Goal: Task Accomplishment & Management: Complete application form

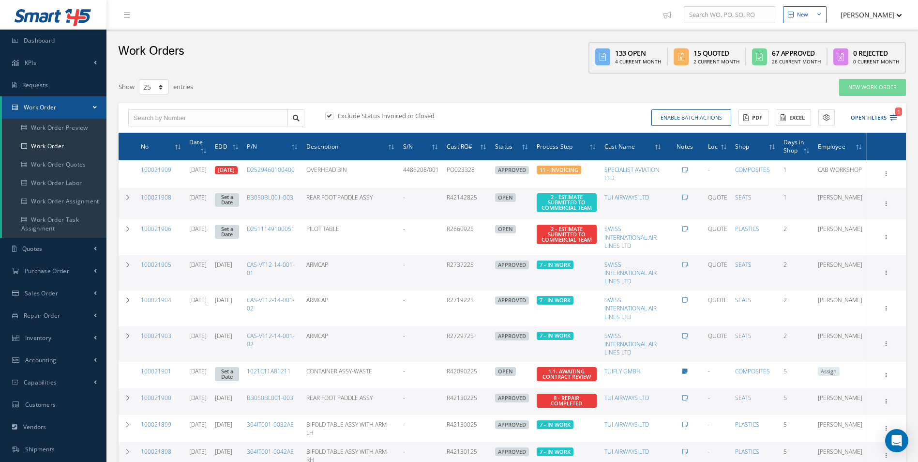
select select "25"
click at [62, 43] on link "Dashboard" at bounding box center [53, 41] width 106 height 22
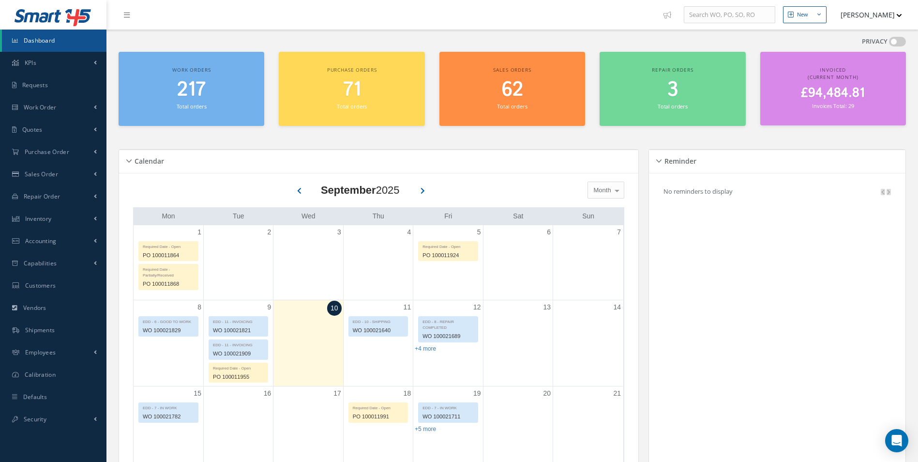
click at [174, 76] on div "Work orders 217 Total orders" at bounding box center [192, 89] width 146 height 74
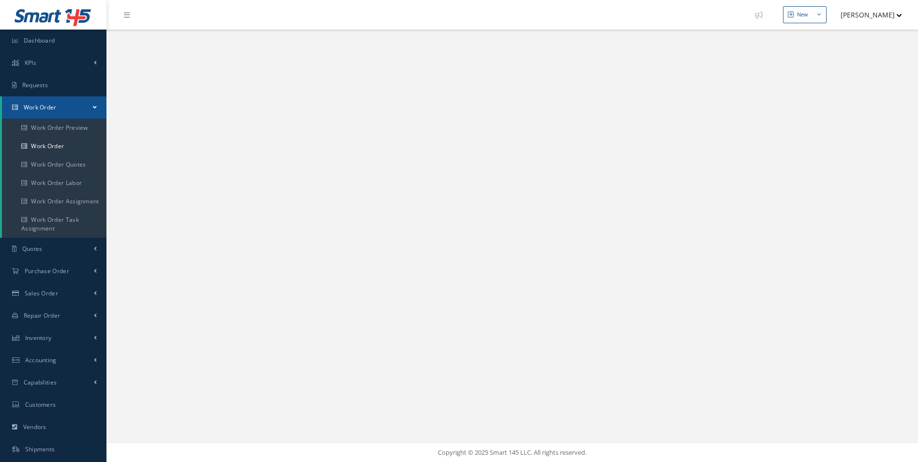
select select "25"
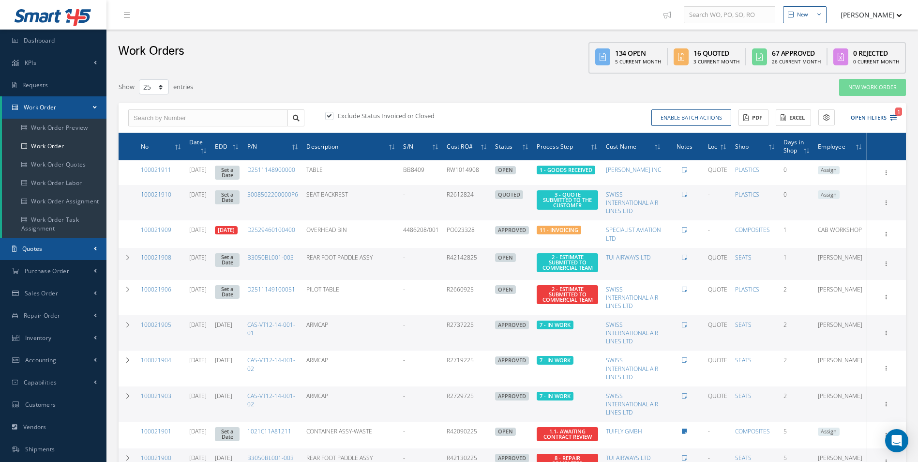
click at [74, 251] on link "Quotes" at bounding box center [53, 249] width 106 height 22
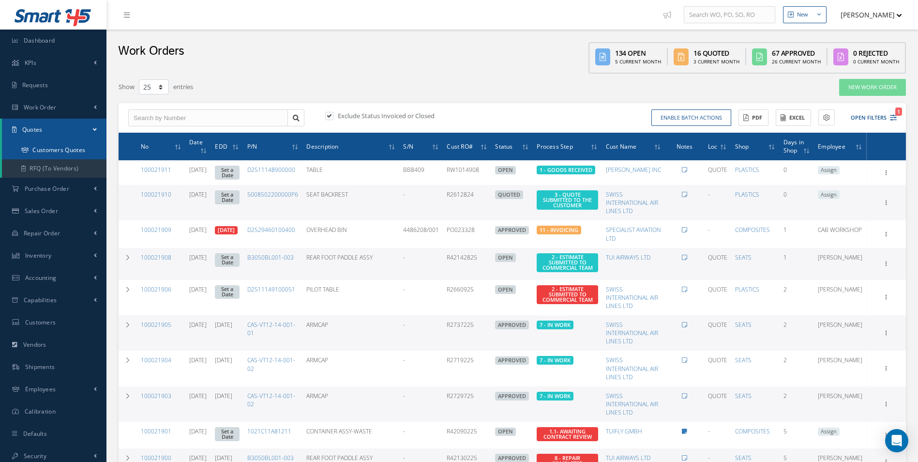
click at [60, 155] on link "Customers Quotes" at bounding box center [54, 150] width 105 height 18
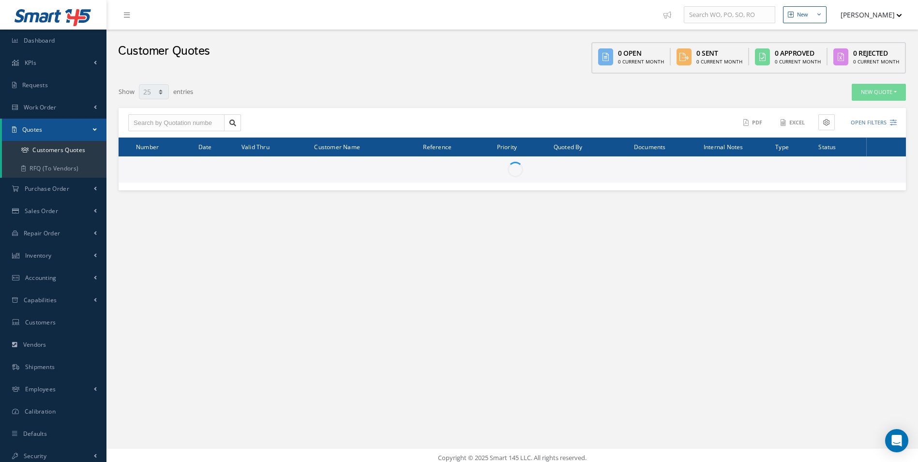
select select "25"
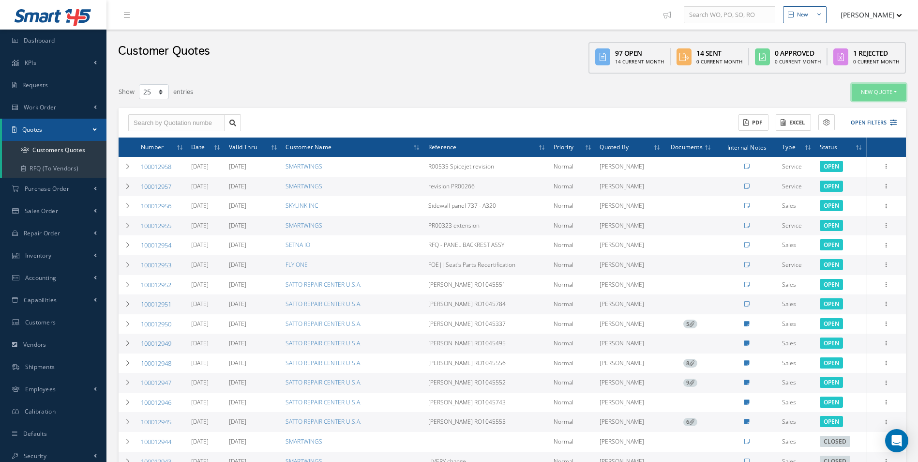
click at [877, 92] on button "New Quote" at bounding box center [879, 92] width 54 height 17
click at [853, 112] on link "Sales Quote" at bounding box center [867, 108] width 77 height 13
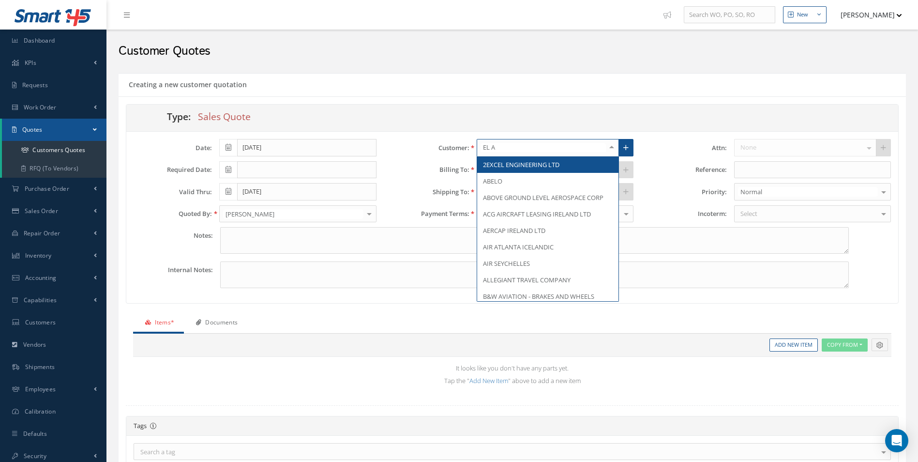
type input "EL AL"
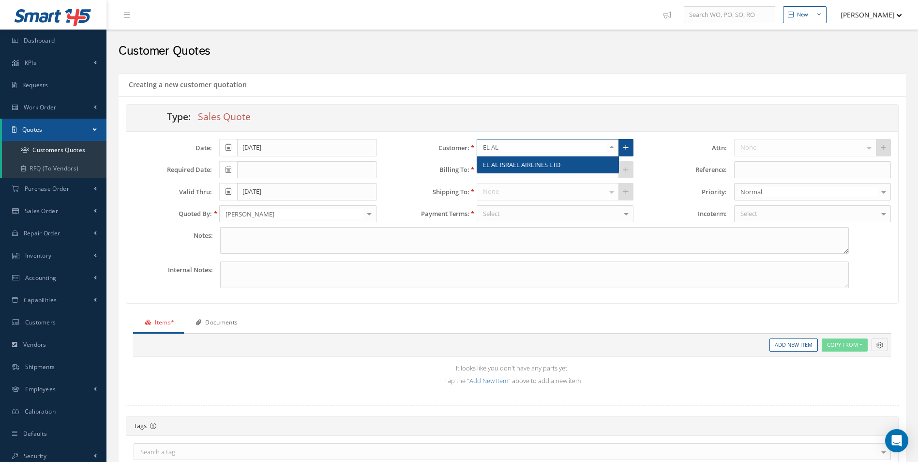
click at [497, 157] on span "EL AL ISRAEL AIRLINES LTD" at bounding box center [547, 164] width 141 height 16
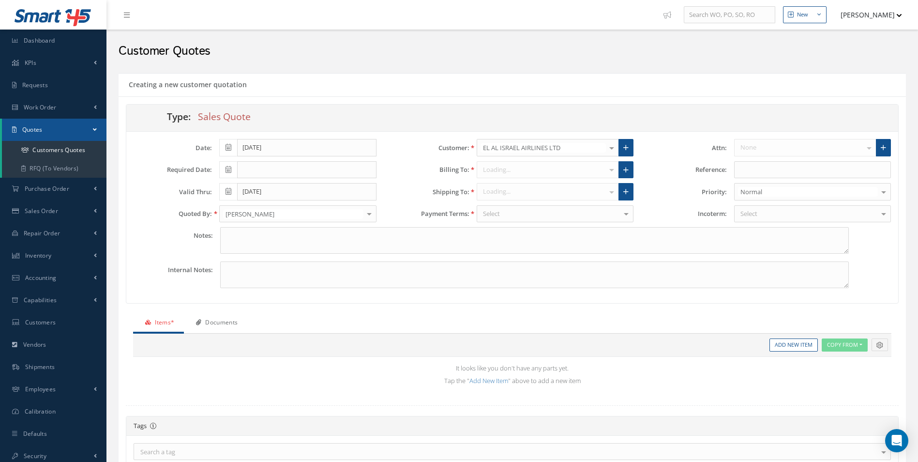
type input "$0"
type input "1.3473"
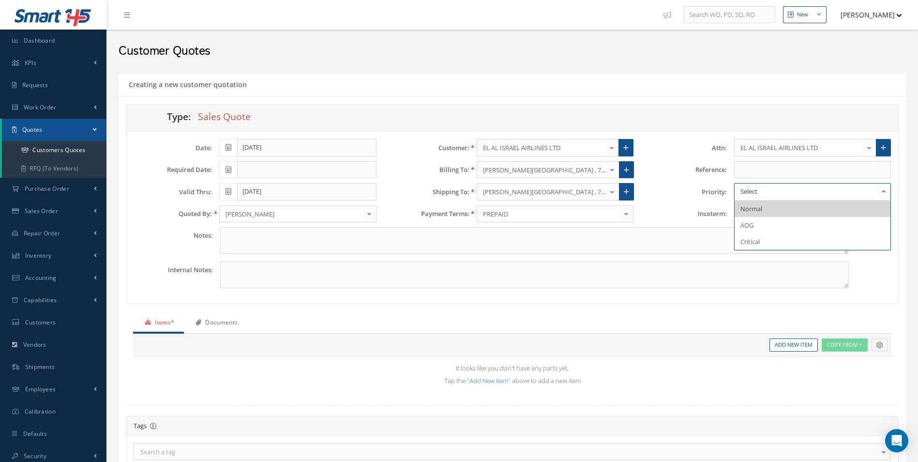
click at [758, 195] on input "text" at bounding box center [808, 191] width 140 height 9
click at [676, 179] on div "Attn: EL AL ISRAEL AIRLINES LTD EL AL ISRAEL AIRLINES LTD ACCOUNTS EL AL JOEL A…" at bounding box center [769, 183] width 257 height 88
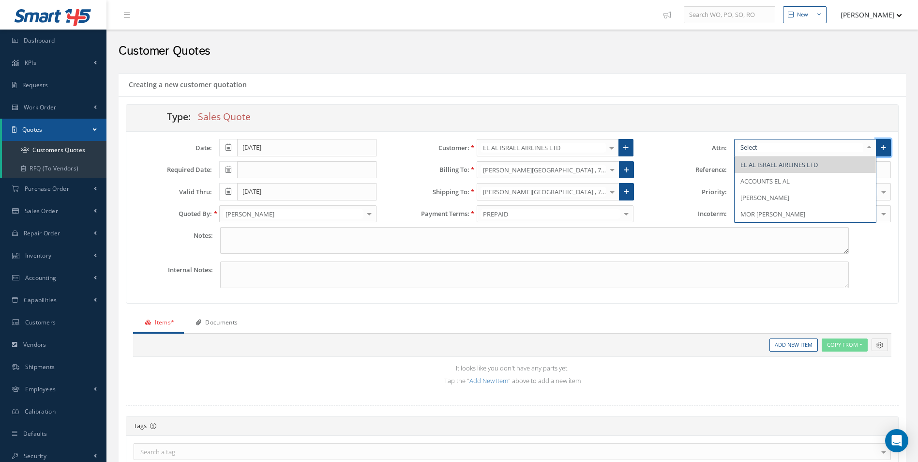
click at [885, 148] on icon at bounding box center [883, 147] width 5 height 7
radio input "true"
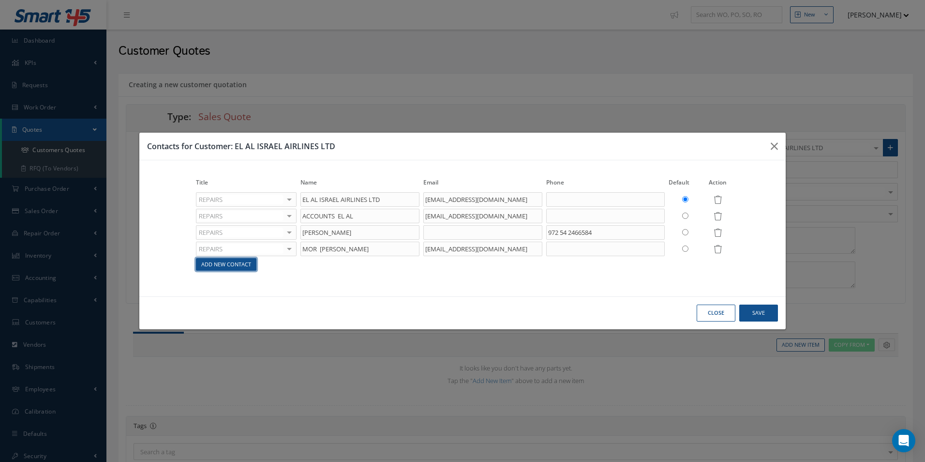
click at [248, 266] on link "Add New Contact" at bounding box center [226, 264] width 60 height 13
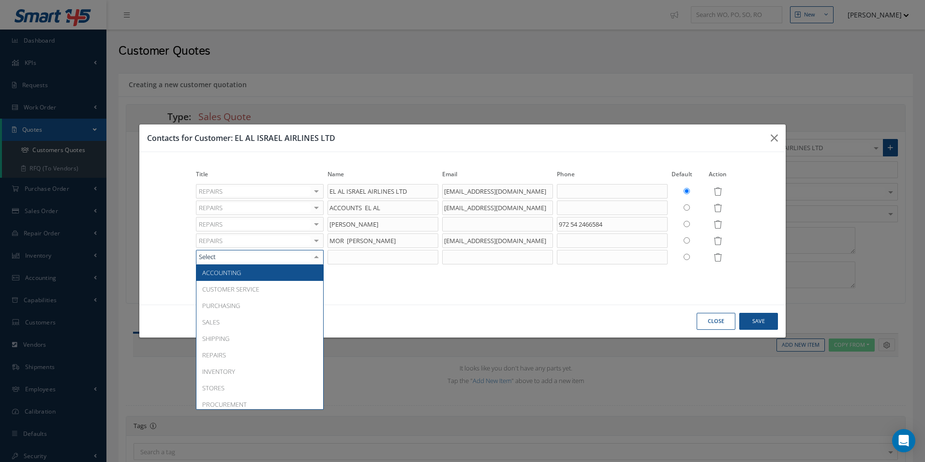
click at [239, 256] on div at bounding box center [260, 257] width 128 height 15
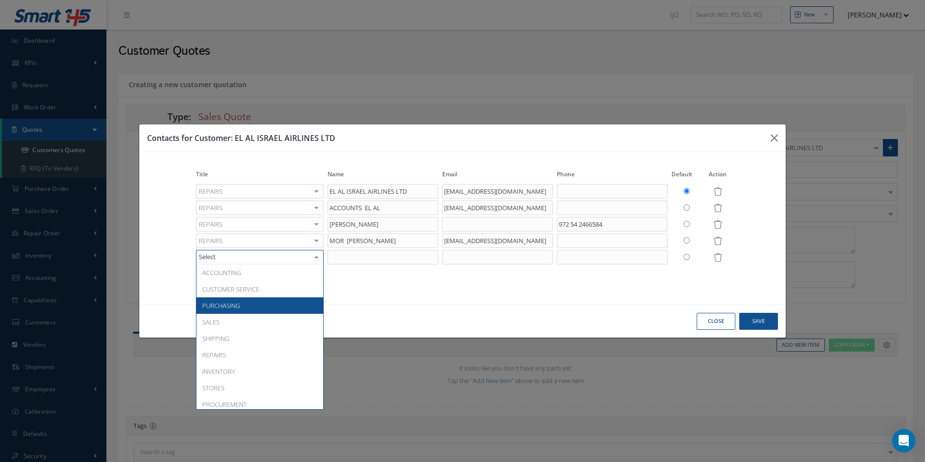
click at [250, 305] on span "PURCHASING" at bounding box center [259, 305] width 127 height 16
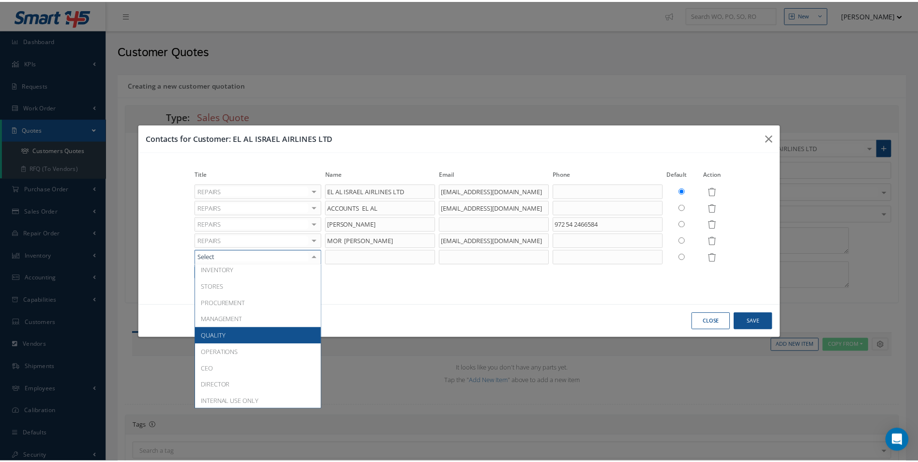
scroll to position [102, 0]
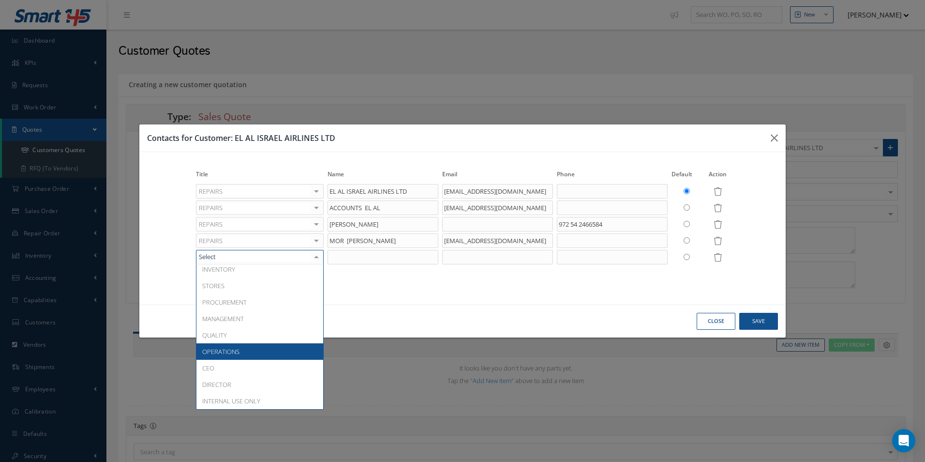
click at [260, 359] on span "OPERATIONS" at bounding box center [259, 351] width 127 height 16
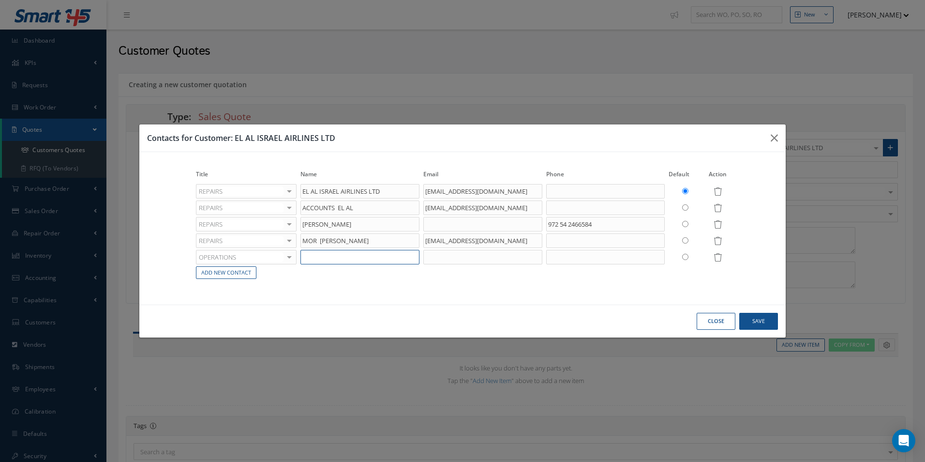
click at [330, 256] on input "text" at bounding box center [360, 257] width 119 height 15
click at [331, 262] on input "text" at bounding box center [360, 257] width 119 height 15
type input "GABRIEL BLEJER"
type input "G"
type input "gabrielb@elal.co.il"
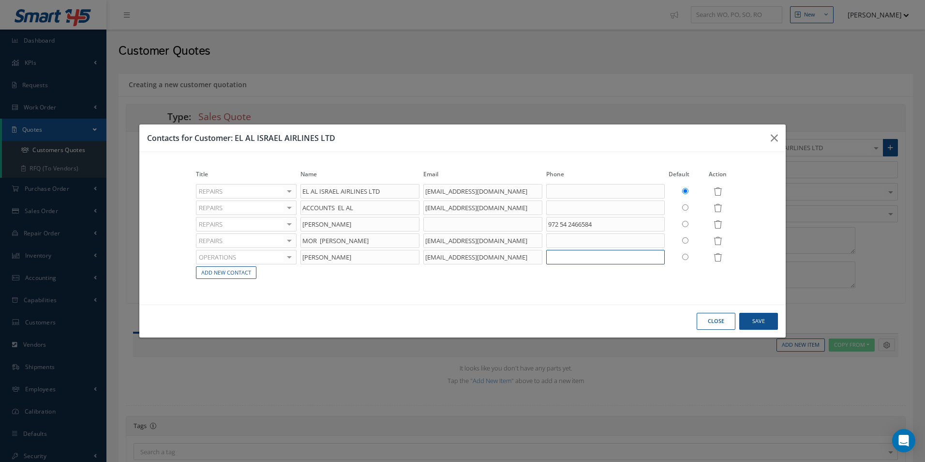
click at [571, 260] on input "text" at bounding box center [605, 257] width 119 height 15
type input "+972-54-2466552"
click at [688, 262] on td at bounding box center [685, 257] width 37 height 16
click at [687, 256] on input "radio" at bounding box center [685, 257] width 6 height 6
radio input "true"
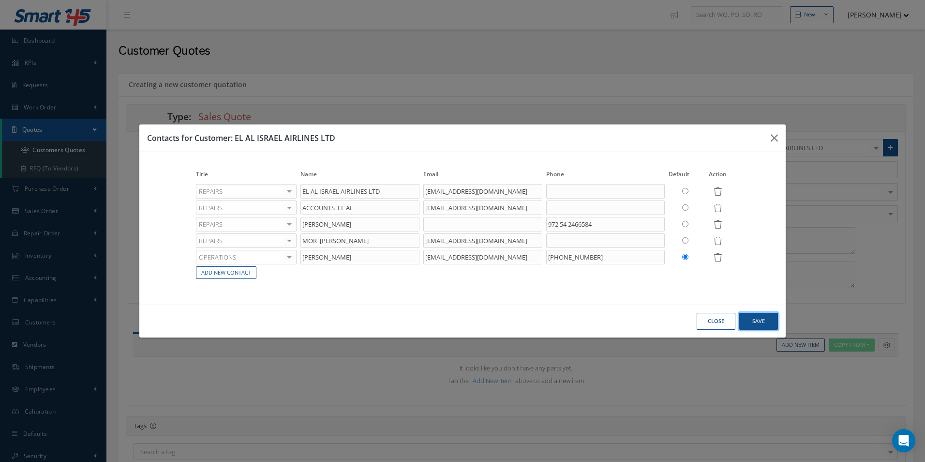
click at [771, 319] on button "Save" at bounding box center [758, 321] width 39 height 17
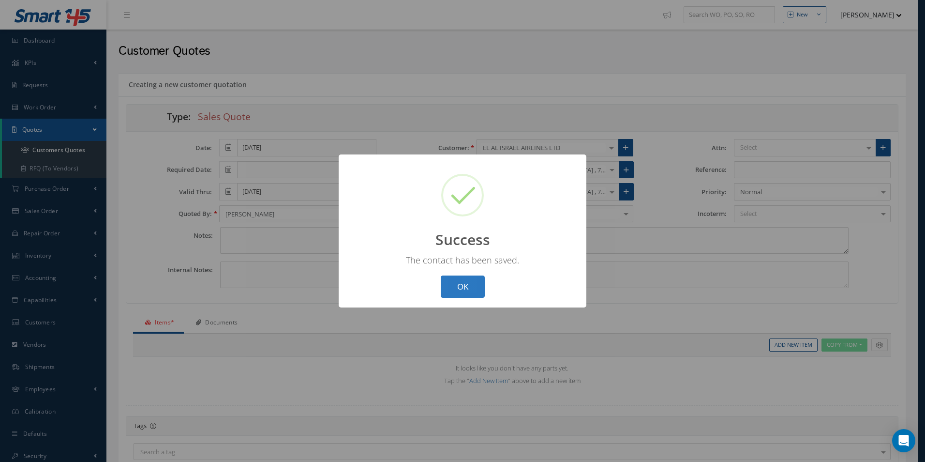
click at [463, 287] on button "OK" at bounding box center [463, 286] width 44 height 23
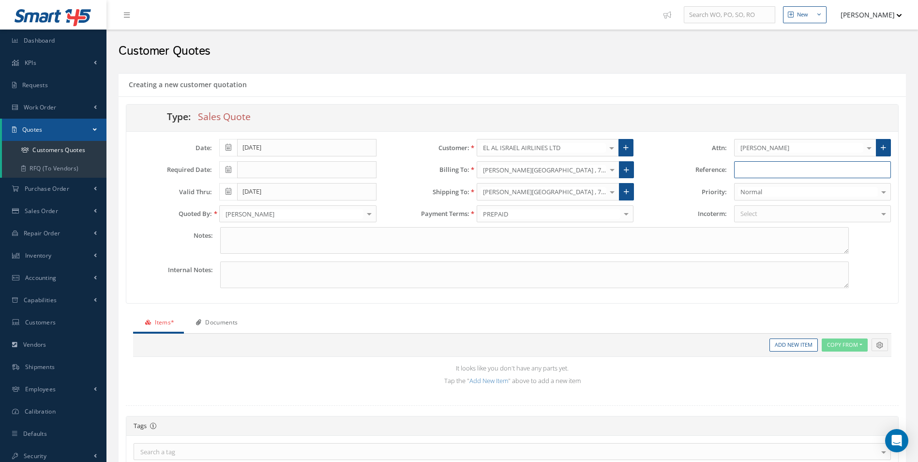
click at [761, 169] on input "text" at bounding box center [812, 169] width 157 height 17
type input "T"
type input "TRIAL"
click at [755, 221] on div "Select" at bounding box center [812, 213] width 157 height 17
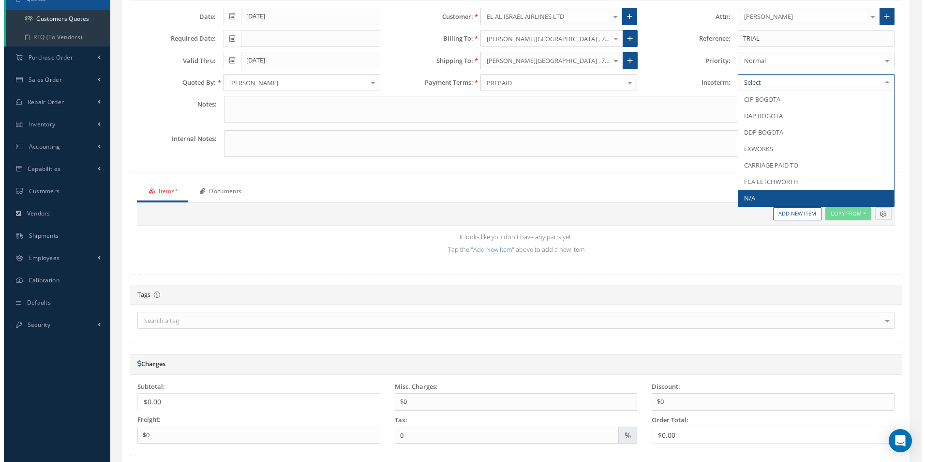
scroll to position [48, 0]
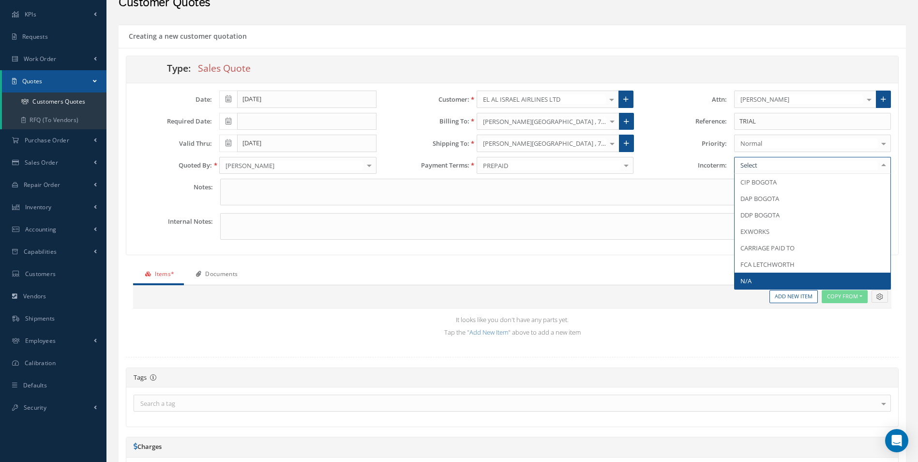
click at [776, 273] on span "N/A" at bounding box center [813, 280] width 156 height 16
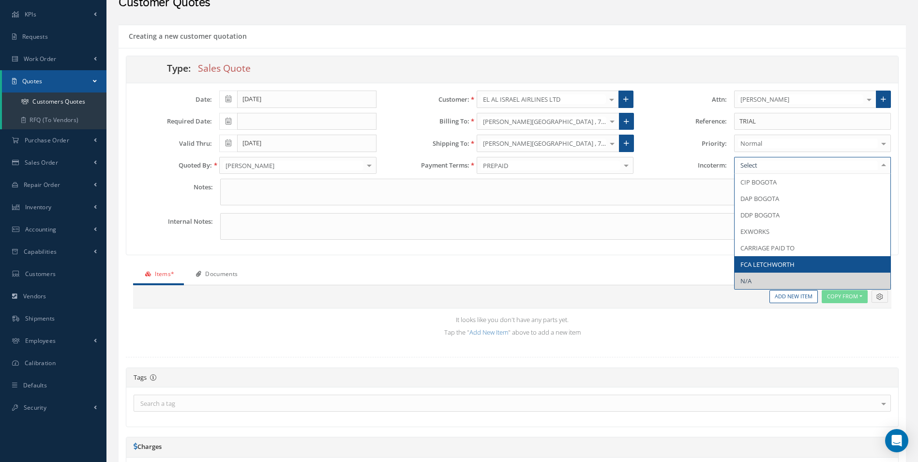
click at [770, 266] on span "FCA LETCHWORTH" at bounding box center [767, 264] width 54 height 9
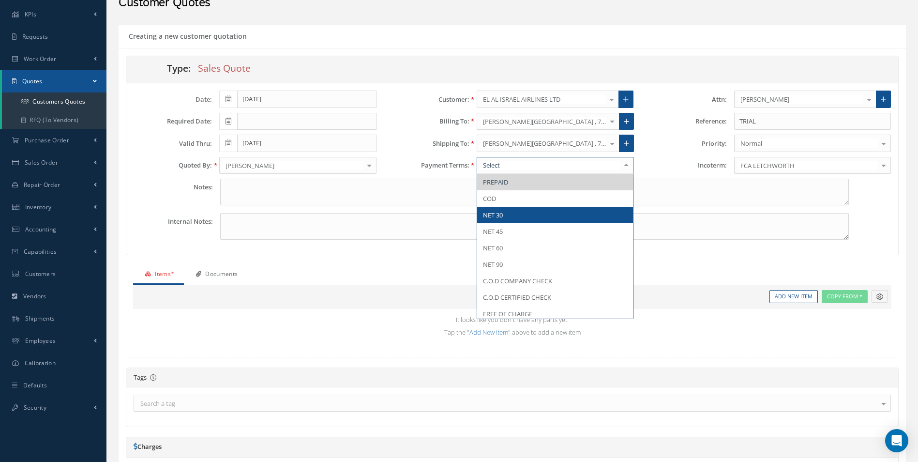
click at [528, 212] on span "NET 30" at bounding box center [555, 215] width 156 height 16
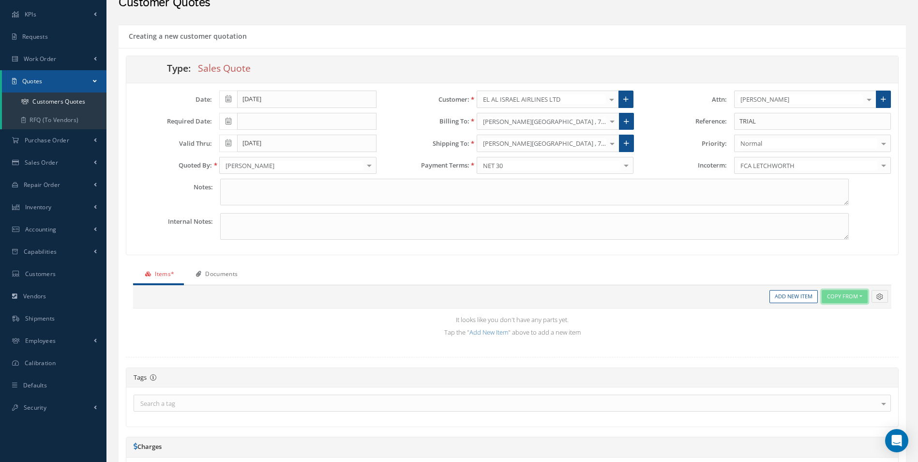
click at [827, 297] on button "Copy From" at bounding box center [845, 296] width 46 height 13
click at [832, 301] on button "Copy From" at bounding box center [845, 296] width 46 height 13
click at [838, 295] on button "Copy From" at bounding box center [845, 296] width 46 height 13
click at [838, 314] on link "Customer Quote" at bounding box center [860, 310] width 77 height 13
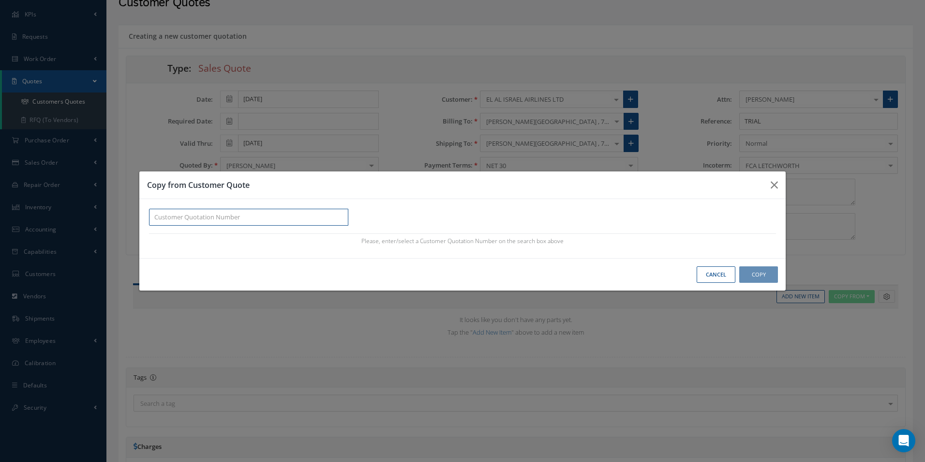
click at [182, 223] on input "text" at bounding box center [248, 217] width 199 height 17
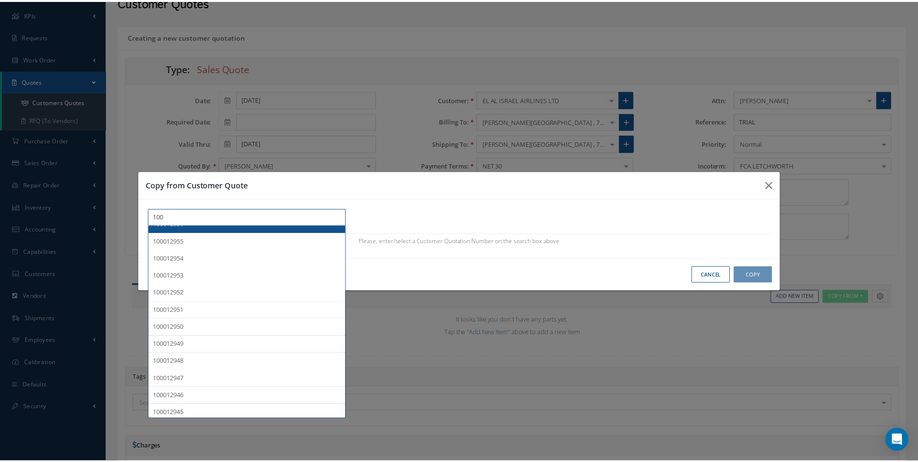
scroll to position [97, 0]
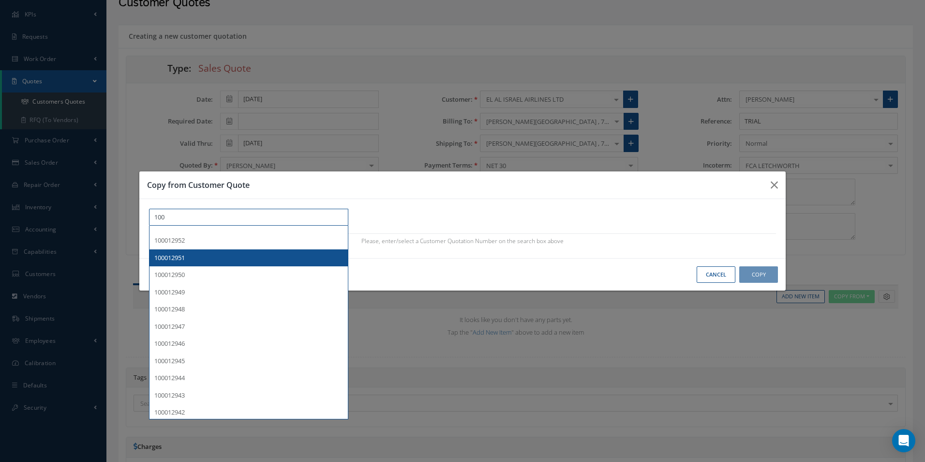
click at [202, 259] on div "100012951" at bounding box center [248, 258] width 189 height 10
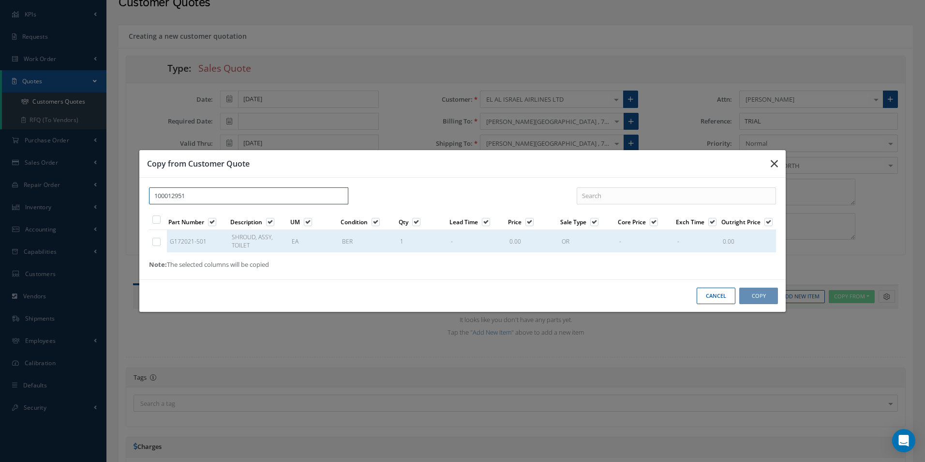
type input "100012951"
click at [782, 152] on button "button" at bounding box center [774, 163] width 23 height 27
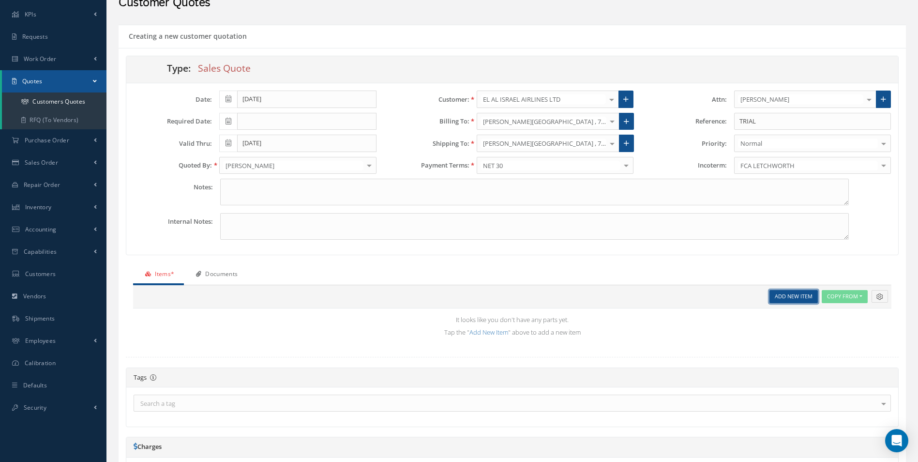
click at [799, 301] on link "Add New Item" at bounding box center [793, 296] width 48 height 13
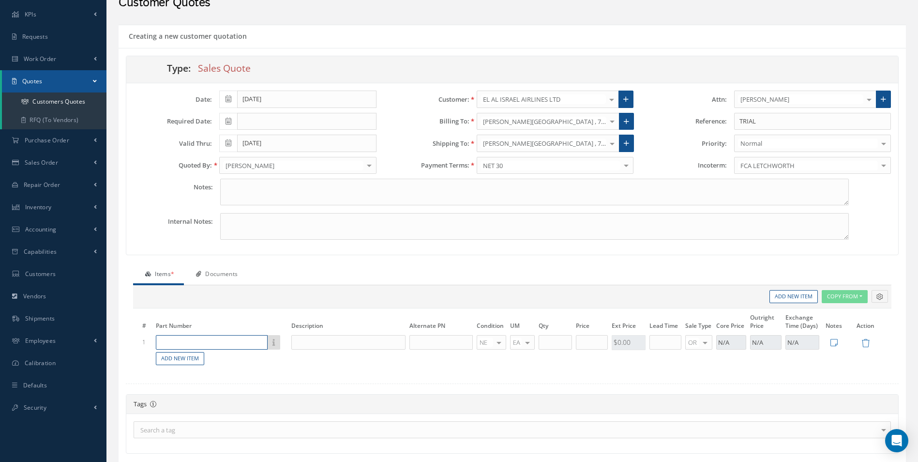
click at [222, 338] on input "text" at bounding box center [212, 342] width 112 height 15
drag, startPoint x: 192, startPoint y: 343, endPoint x: 198, endPoint y: 345, distance: 7.0
click at [192, 343] on input "text" at bounding box center [212, 342] width 112 height 15
paste input "CAS847Z002-1FA"
click at [301, 340] on input "text" at bounding box center [348, 342] width 114 height 15
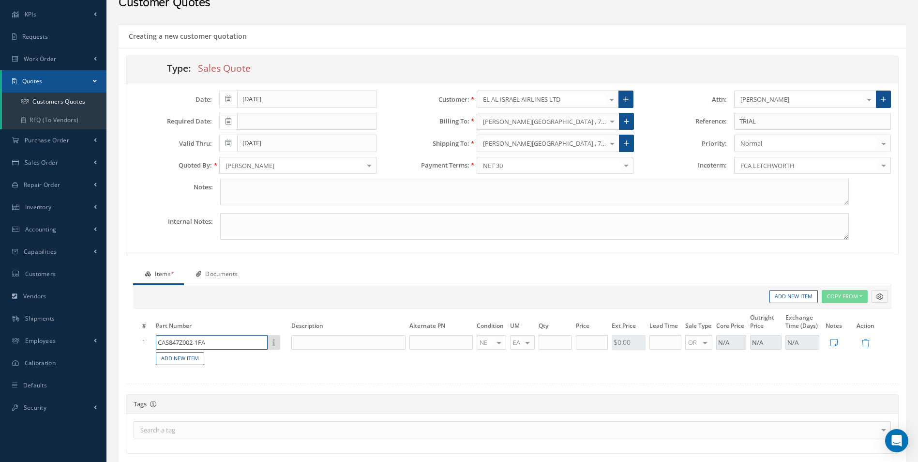
click at [225, 342] on input "CAS847Z002-1FA" at bounding box center [212, 342] width 112 height 15
type input "CAS847Z002-1FA - HD"
click at [297, 346] on input "text" at bounding box center [348, 342] width 114 height 15
type input "F"
type input "CAPTAIN MATTRESSES - FULL - HARD"
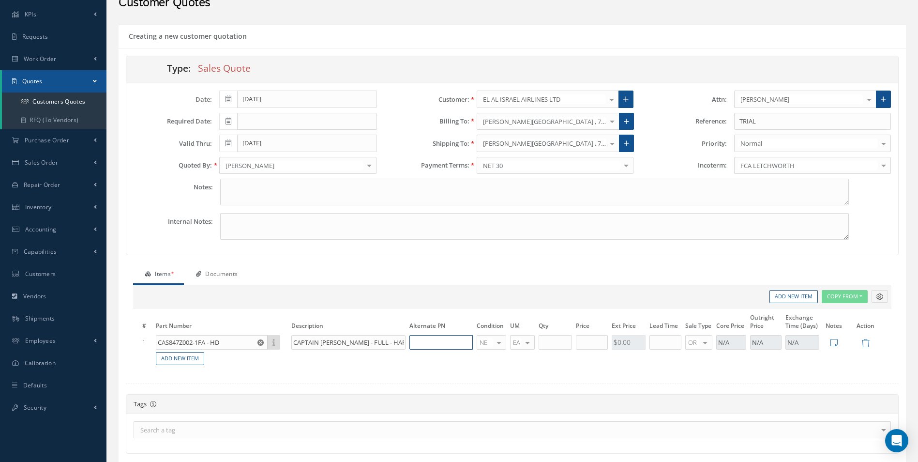
click at [446, 339] on input "text" at bounding box center [440, 342] width 63 height 15
click at [548, 340] on input "text" at bounding box center [555, 342] width 33 height 15
type input "1"
click at [585, 344] on input "text" at bounding box center [592, 342] width 32 height 15
type input "$3,500"
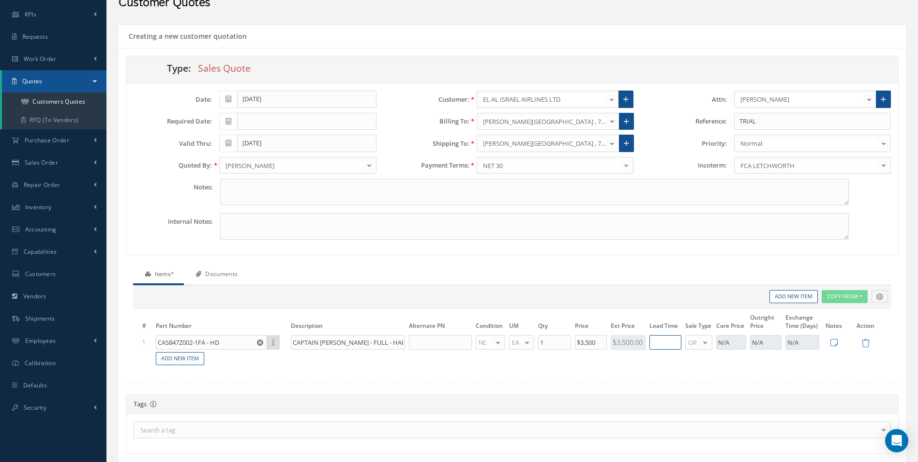
click at [664, 340] on input "text" at bounding box center [665, 342] width 32 height 15
type input "10"
click at [831, 341] on icon at bounding box center [833, 342] width 7 height 8
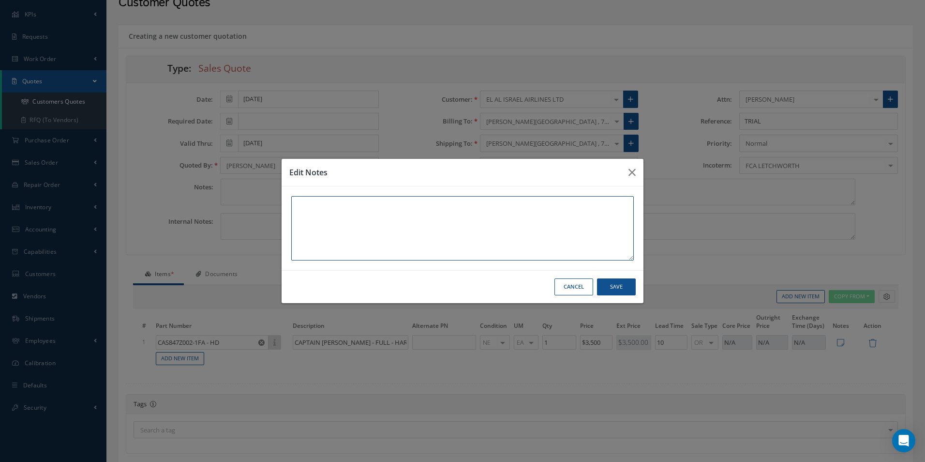
click at [406, 240] on textarea at bounding box center [462, 228] width 343 height 64
type textarea "FULL MATTRESS - CAPTAIN. Hard composition."
drag, startPoint x: 631, startPoint y: 295, endPoint x: 631, endPoint y: 287, distance: 8.2
click at [631, 288] on div "Cancel Save" at bounding box center [463, 286] width 362 height 33
click at [631, 287] on button "Save" at bounding box center [616, 286] width 39 height 17
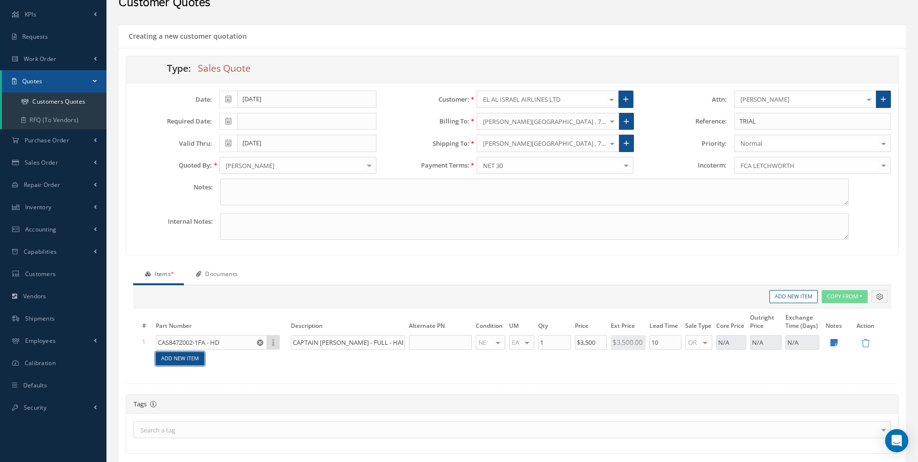
click at [172, 361] on link "Add New Item" at bounding box center [180, 358] width 48 height 13
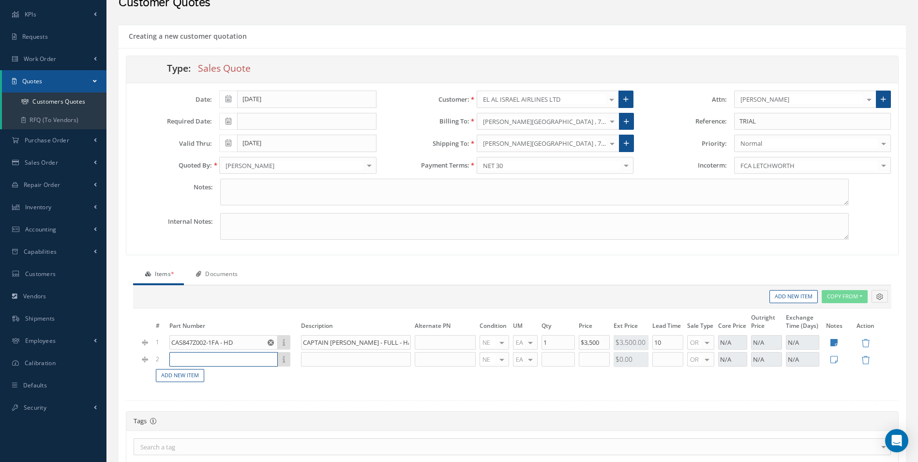
click at [173, 360] on input "text" at bounding box center [223, 359] width 108 height 15
click at [251, 345] on input "CAS847Z002-1FA - HD" at bounding box center [223, 342] width 108 height 15
drag, startPoint x: 241, startPoint y: 343, endPoint x: 41, endPoint y: 336, distance: 199.5
click at [41, 336] on div "Smart 145 Dashboard KPIs Work Order Accounting Requests Work Order Work Order P…" at bounding box center [459, 349] width 918 height 795
click at [333, 405] on form "Type: Sales Quote Date: 09/10/2025 Required Date: Valid Thru: 10/10/2025 Quoted…" at bounding box center [512, 382] width 773 height 652
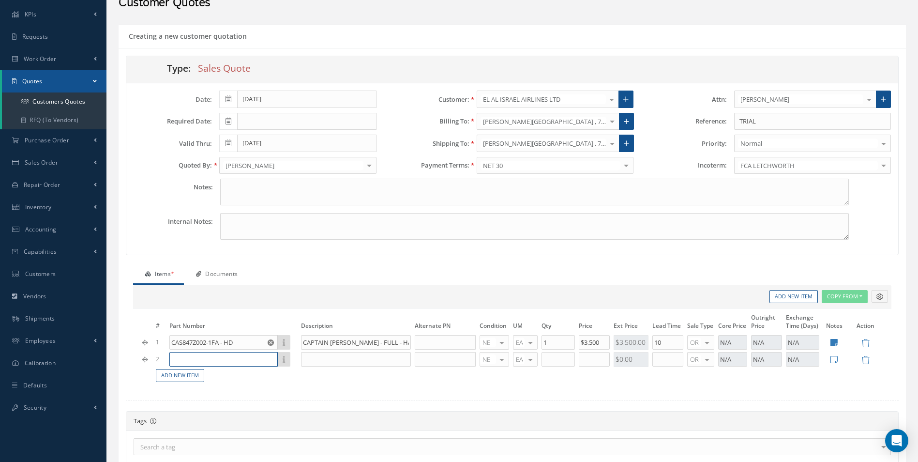
click at [220, 354] on input "text" at bounding box center [223, 359] width 108 height 15
paste input "CAS847Z002-1FA - HD"
click at [214, 361] on input "CAS847Z002-1FA - HD" at bounding box center [223, 359] width 108 height 15
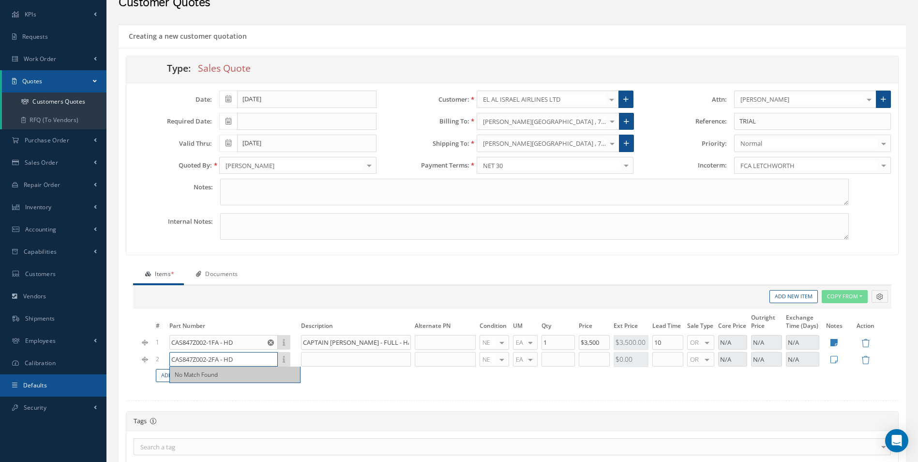
type input "CAS847Z002-2FA - HD"
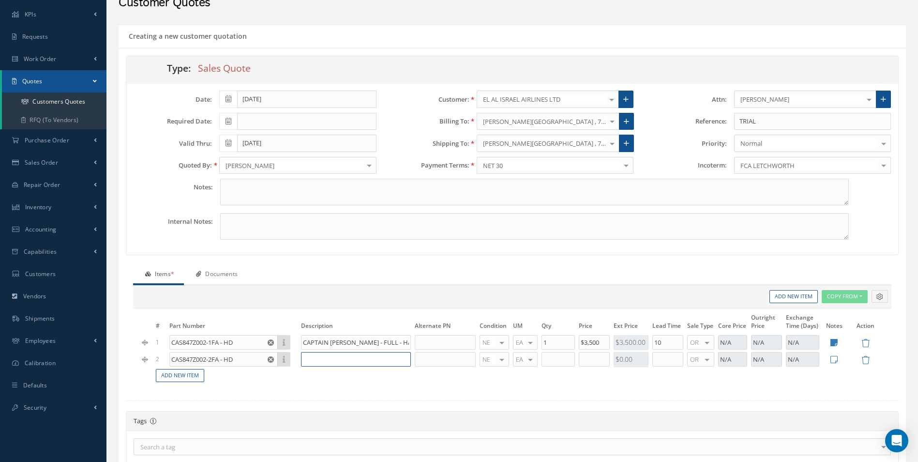
click at [309, 357] on input "text" at bounding box center [356, 359] width 110 height 15
type input "FIRS OFFICER - HALF MATTRESSE - HARD"
click at [548, 360] on input "text" at bounding box center [558, 359] width 33 height 15
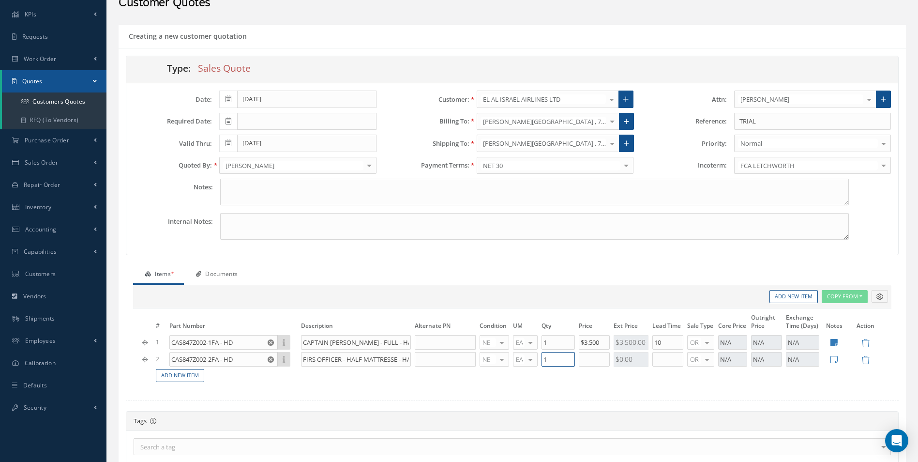
type input "1"
click at [587, 361] on input "text" at bounding box center [594, 359] width 31 height 15
type input "$2,500"
click at [657, 359] on input "text" at bounding box center [667, 359] width 31 height 15
type input "10"
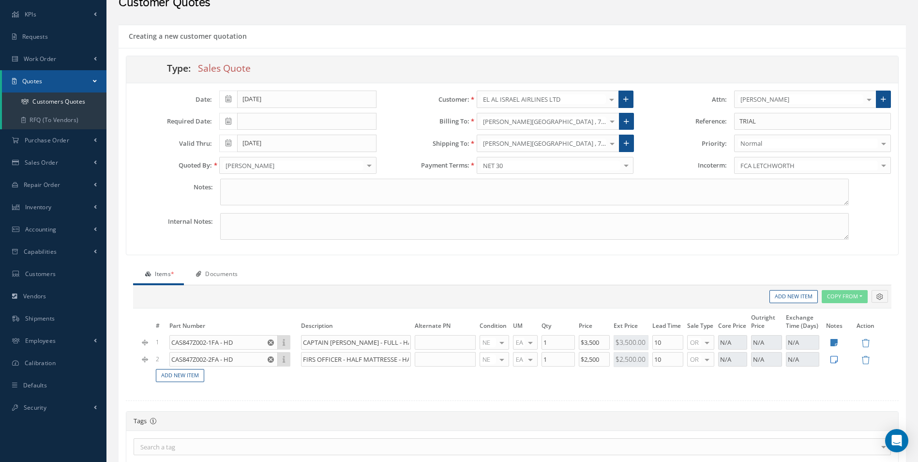
click at [837, 358] on icon at bounding box center [833, 359] width 7 height 8
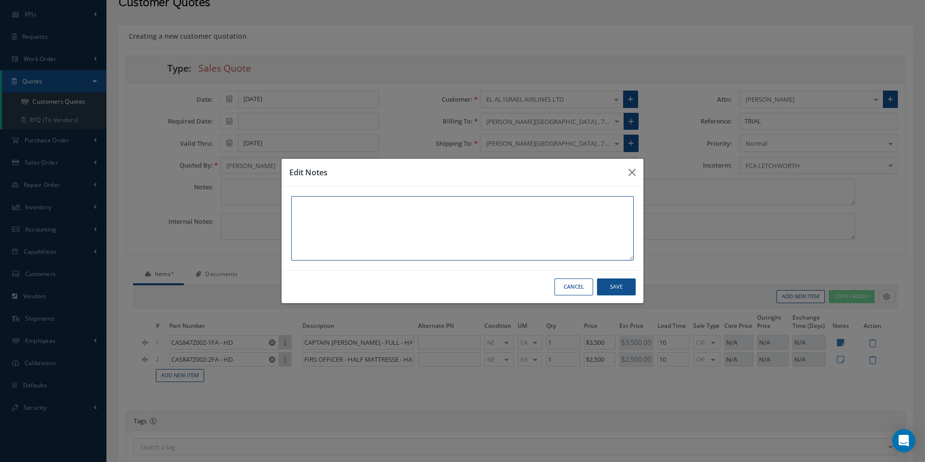
click at [413, 252] on textarea at bounding box center [462, 228] width 343 height 64
click at [630, 170] on icon "button" at bounding box center [632, 172] width 7 height 12
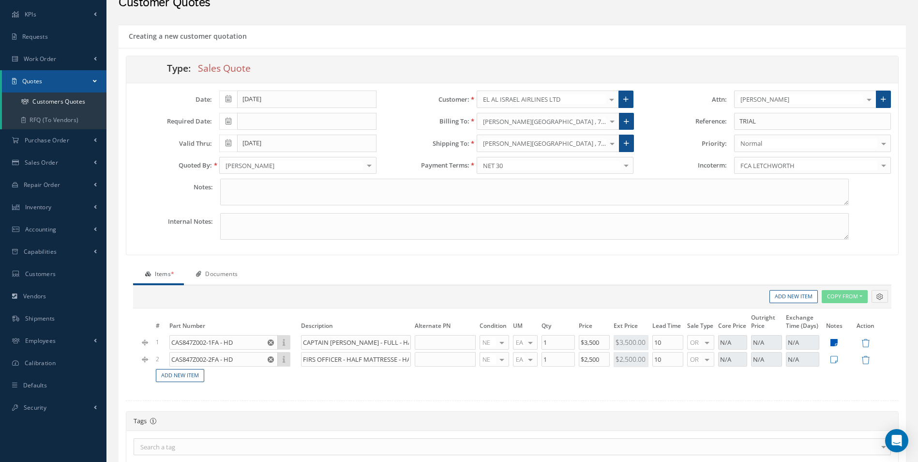
click at [837, 342] on icon at bounding box center [833, 342] width 7 height 8
type textarea "FULL MATTRESS - CAPTAIN. Hard composition."
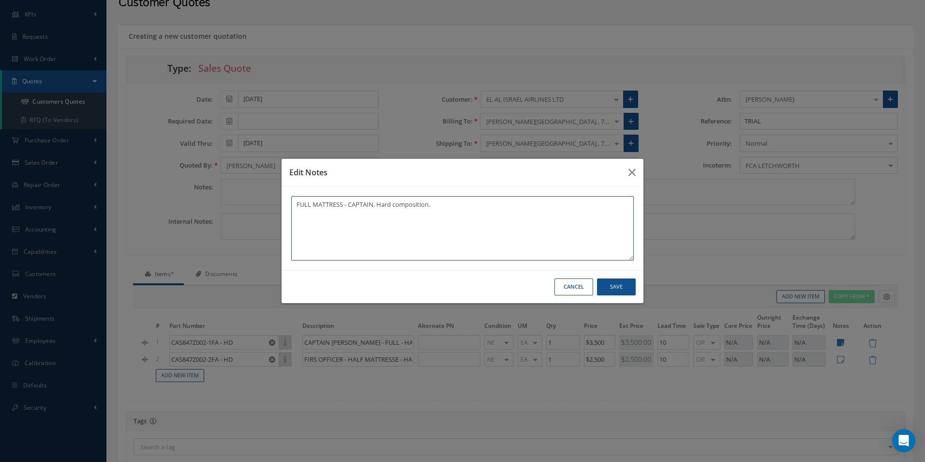
click at [444, 205] on textarea "FULL MATTRESS - CAPTAIN. Hard composition." at bounding box center [462, 228] width 343 height 64
click at [627, 169] on button "button" at bounding box center [632, 172] width 23 height 27
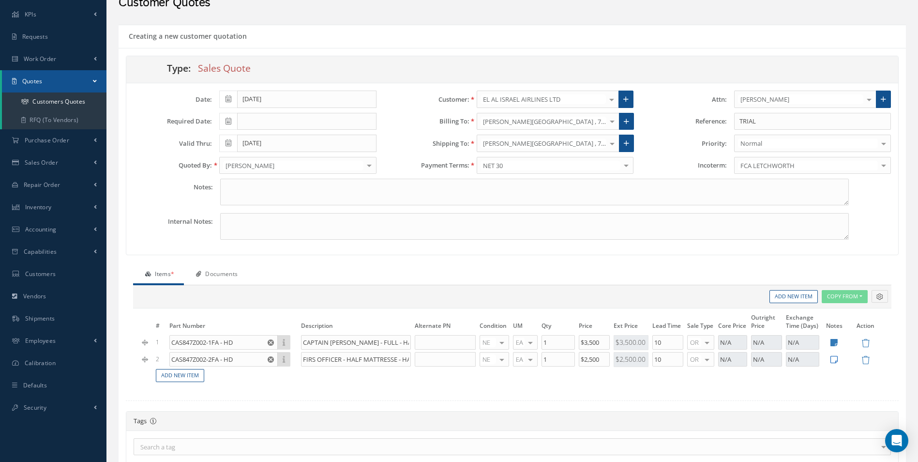
click at [834, 361] on icon at bounding box center [833, 359] width 7 height 8
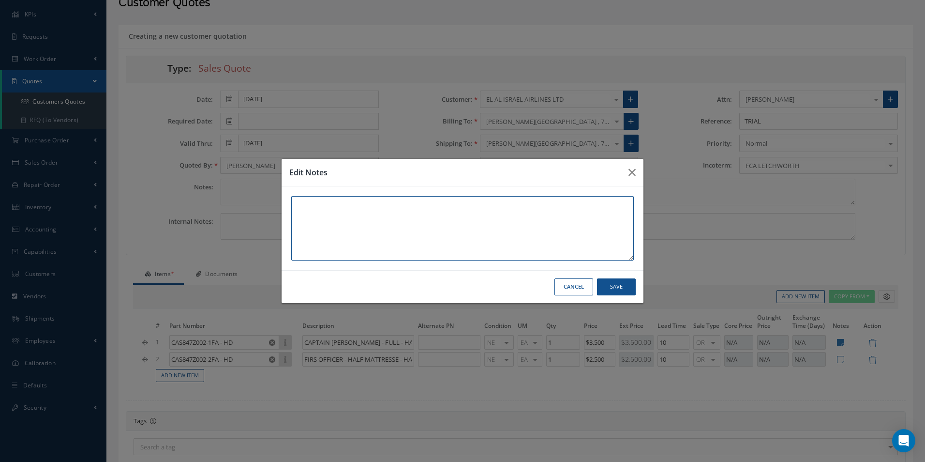
click at [332, 236] on textarea at bounding box center [462, 228] width 343 height 64
type textarea "H"
type textarea "FIRST OFFICER HALF MATTRESS"
click at [612, 283] on button "Save" at bounding box center [616, 286] width 39 height 17
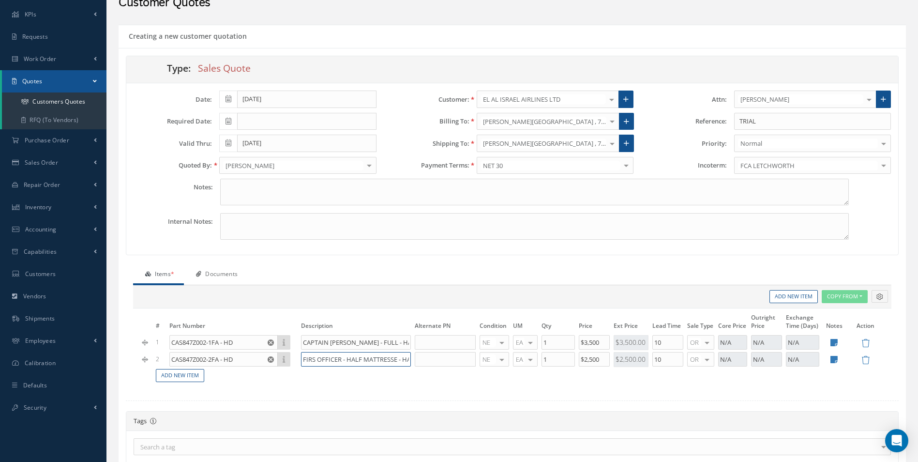
click at [314, 361] on input "FIRS OFFICER - HALF MATTRESSE - HARD" at bounding box center [356, 359] width 110 height 15
type input "FIRST OFFICER - HALF MATTRESSE - HARD"
click at [192, 377] on link "Add New Item" at bounding box center [180, 375] width 48 height 13
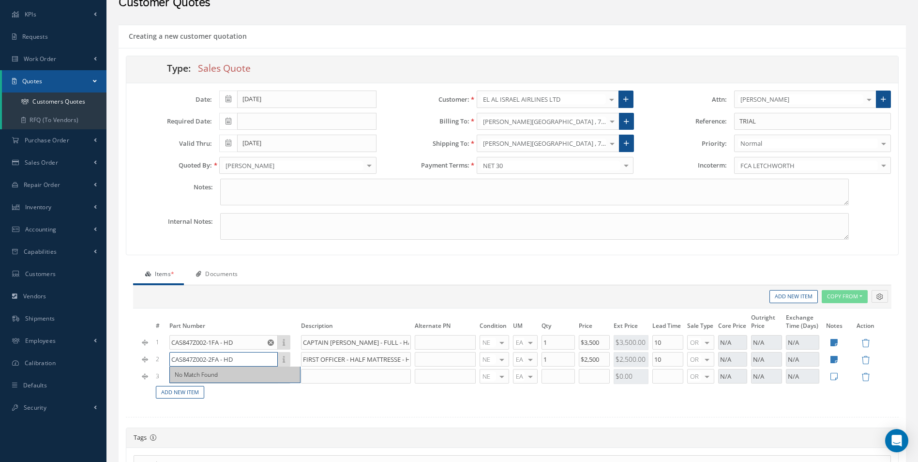
drag, startPoint x: 241, startPoint y: 361, endPoint x: 142, endPoint y: 362, distance: 99.2
click at [142, 362] on tr "2 CAS847Z002-2FA - HD No Match Found FIRST OFFICER - HALF MATTRESSE - HARD NE O…" at bounding box center [512, 359] width 744 height 17
click at [286, 418] on hr at bounding box center [512, 417] width 773 height 1
click at [228, 380] on input "text" at bounding box center [223, 376] width 108 height 15
paste input "CAS847Z002-2FA - HD"
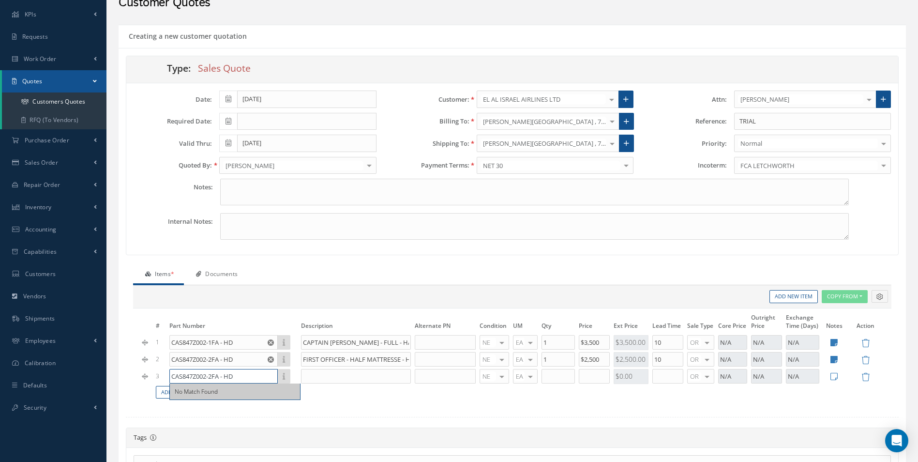
click at [211, 377] on input "CAS847Z002-2FA - HD" at bounding box center [223, 376] width 108 height 15
type input "CAS847Z002-3FA - HD"
click at [301, 377] on input "text" at bounding box center [356, 376] width 110 height 15
drag, startPoint x: 303, startPoint y: 359, endPoint x: 419, endPoint y: 358, distance: 116.2
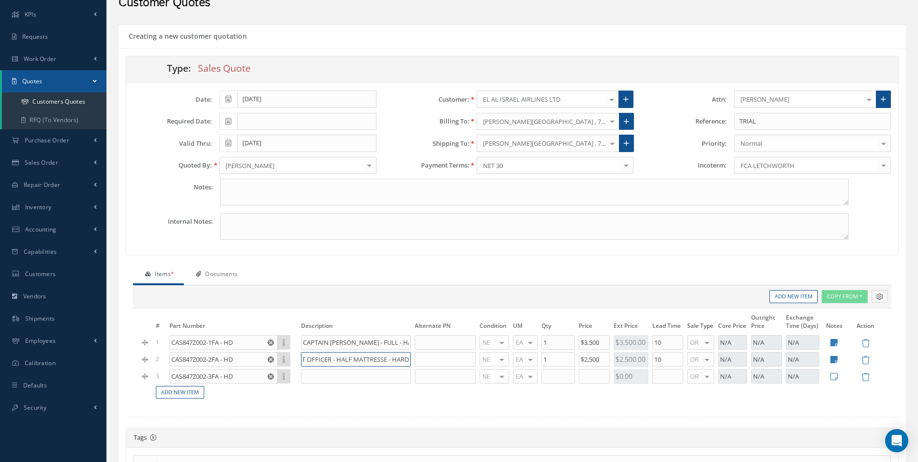
click at [419, 358] on tr "2 CAS847Z002-2FA - HD No Match Found FIRST OFFICER - HALF MATTRESSE - HARD NE O…" at bounding box center [512, 359] width 744 height 17
click at [341, 378] on input "text" at bounding box center [356, 376] width 110 height 15
paste input "FIRST OFFICER - HALF MATTRESSE - HARD"
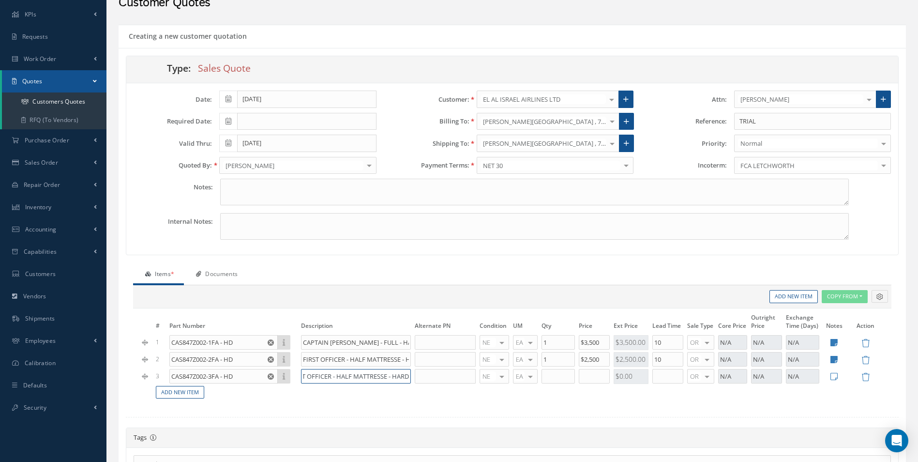
type input "FIRST OFFICER - HALF MATTRESSE - HARD"
click at [559, 376] on input "text" at bounding box center [558, 376] width 33 height 15
type input "1"
click at [594, 377] on input "text" at bounding box center [594, 376] width 31 height 15
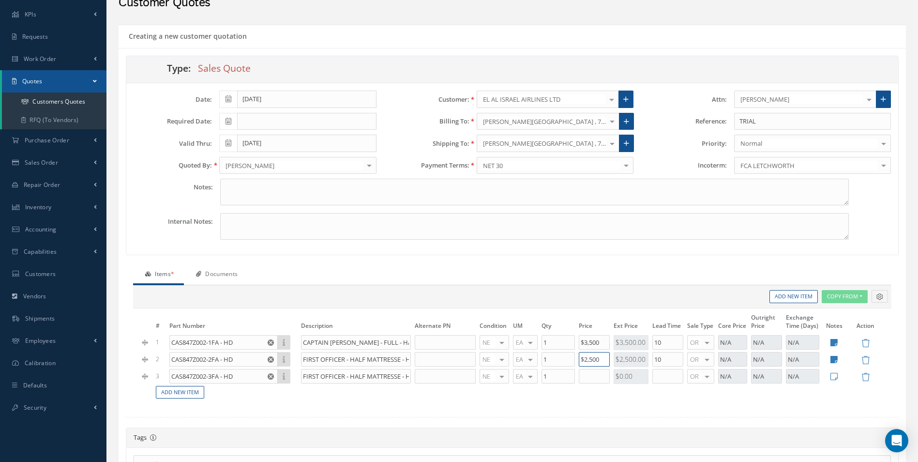
drag, startPoint x: 601, startPoint y: 359, endPoint x: 584, endPoint y: 359, distance: 16.9
click at [584, 359] on input "$2,500" at bounding box center [594, 359] width 31 height 15
type input "$3,000"
click at [589, 374] on input "text" at bounding box center [594, 376] width 31 height 15
type input "$1,500"
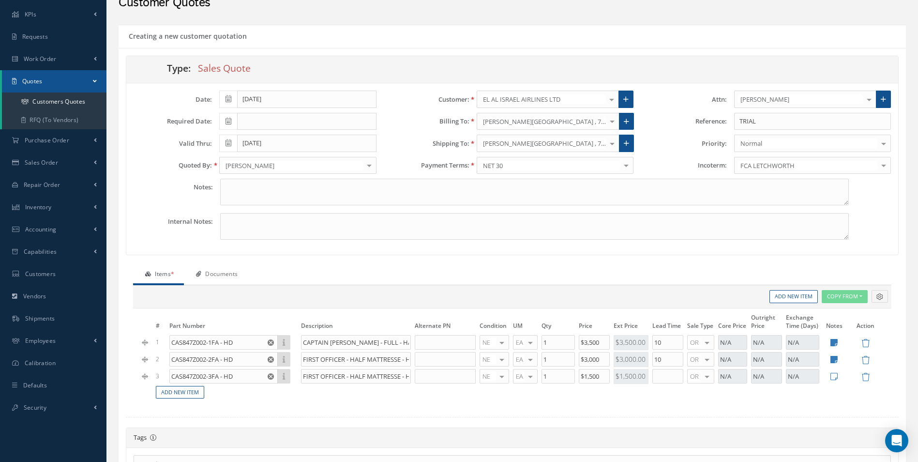
click at [592, 412] on form "Type: Sales Quote Date: 09/10/2025 Required Date: Valid Thru: 10/10/2025 Quoted…" at bounding box center [512, 390] width 773 height 669
click at [674, 377] on input "text" at bounding box center [667, 376] width 31 height 15
type input "10"
click at [844, 377] on td at bounding box center [834, 376] width 26 height 17
click at [839, 377] on td at bounding box center [834, 376] width 26 height 17
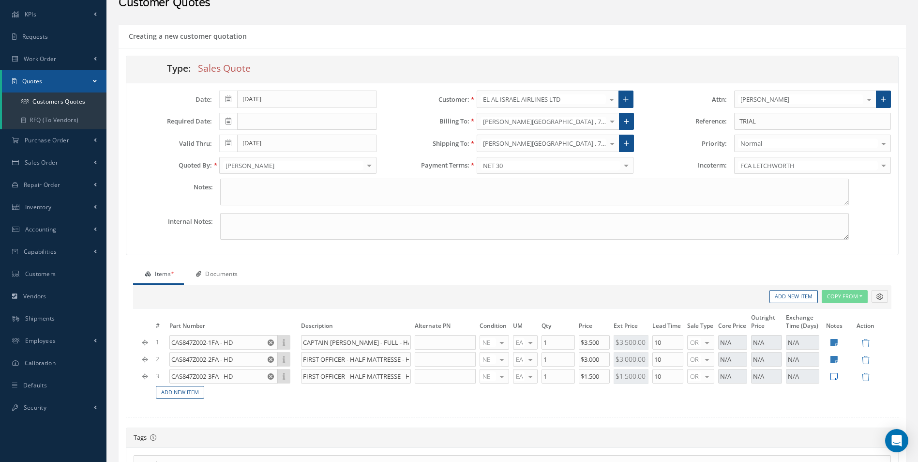
click at [836, 376] on icon at bounding box center [833, 376] width 7 height 8
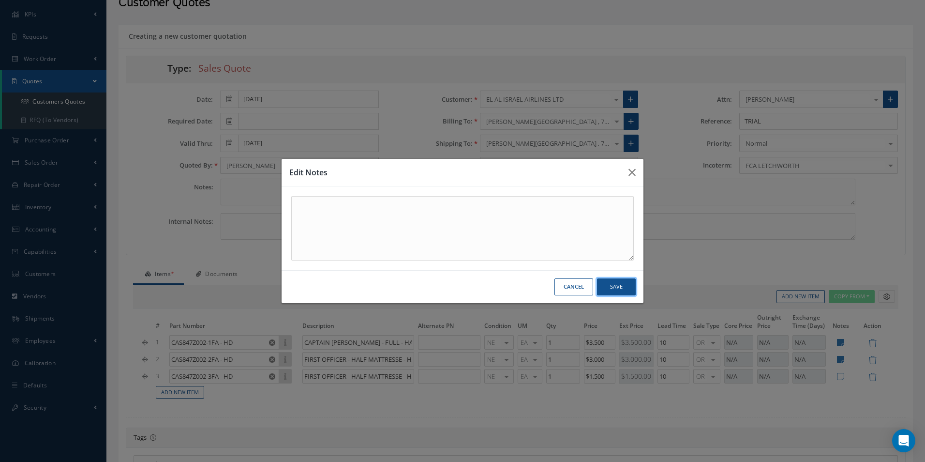
click at [613, 285] on button "Save" at bounding box center [616, 286] width 39 height 17
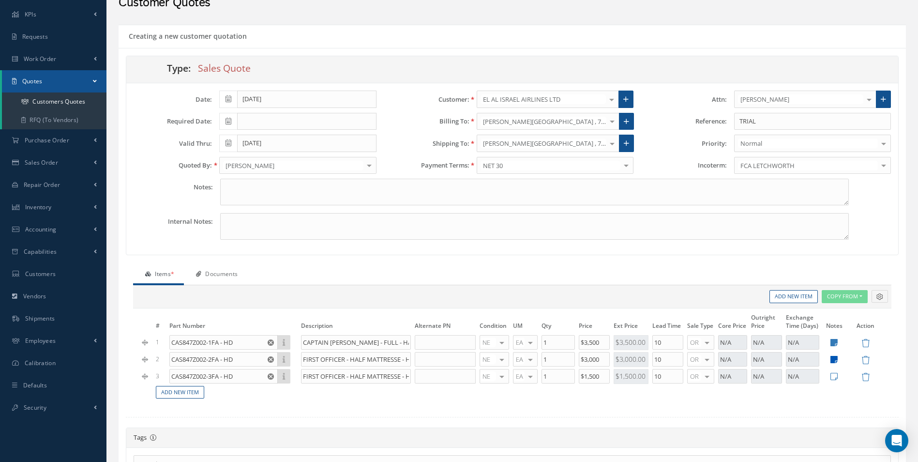
click at [837, 359] on icon at bounding box center [833, 359] width 7 height 8
type textarea "FIRST OFFICER HALF MATTRESS"
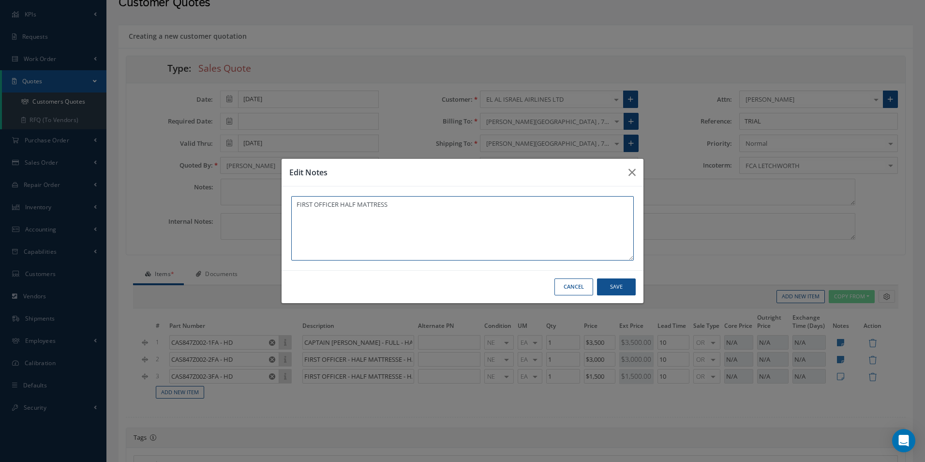
drag, startPoint x: 410, startPoint y: 210, endPoint x: 98, endPoint y: 182, distance: 313.4
click at [98, 182] on div "Edit Notes FIRST OFFICER HALF MATTRESS Cancel Save" at bounding box center [462, 231] width 925 height 462
click at [618, 284] on button "Save" at bounding box center [616, 286] width 39 height 17
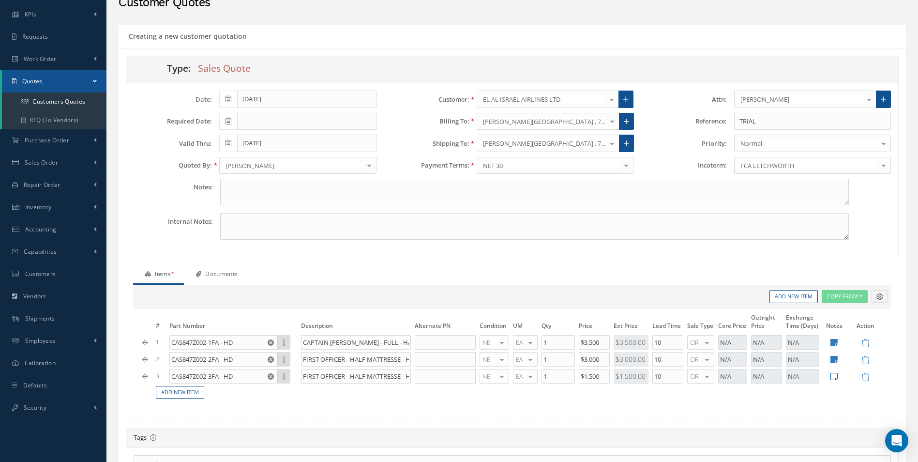
click at [834, 377] on icon at bounding box center [833, 376] width 7 height 8
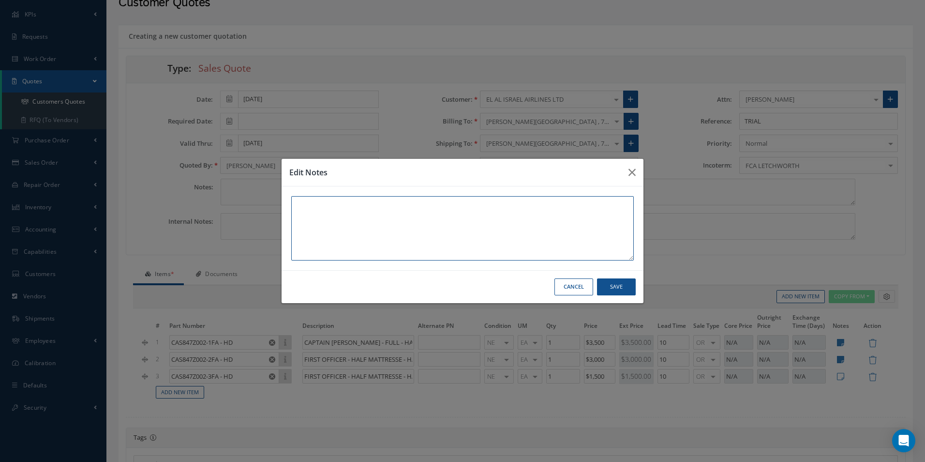
click at [351, 224] on textarea at bounding box center [462, 228] width 343 height 64
paste textarea "FIRST OFFICER HALF MATTRESS"
type textarea "FIRST OFFICER HALF MATTRESS"
click at [625, 289] on button "Save" at bounding box center [616, 286] width 39 height 17
